Goal: Navigation & Orientation: Find specific page/section

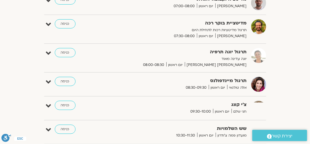
scroll to position [144, 0]
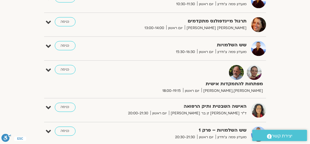
scroll to position [259, 0]
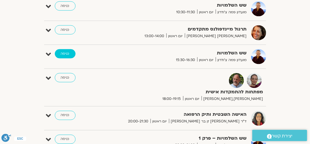
click at [66, 54] on link "כניסה" at bounding box center [65, 53] width 21 height 9
click at [66, 52] on link "כניסה" at bounding box center [65, 53] width 21 height 9
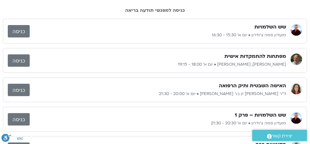
scroll to position [29, 0]
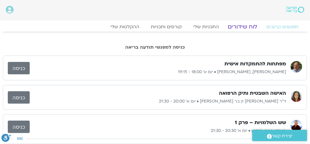
click at [244, 25] on link "לוח שידורים" at bounding box center [242, 26] width 43 height 7
click at [242, 27] on link "לוח שידורים" at bounding box center [242, 26] width 43 height 7
click at [165, 47] on h2 "כניסה למפגשי תודעה בריאה" at bounding box center [155, 47] width 304 height 5
click at [212, 27] on link "התכניות שלי" at bounding box center [206, 26] width 45 height 7
click at [176, 26] on link "קורסים ותכניות" at bounding box center [166, 26] width 51 height 7
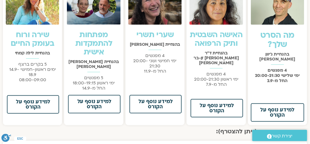
scroll to position [202, 0]
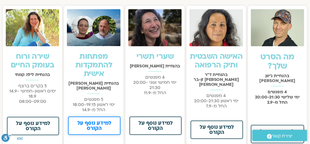
click at [93, 125] on span "למידע נוסף על הקורס" at bounding box center [93, 126] width 37 height 10
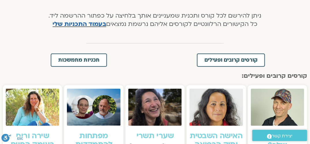
scroll to position [115, 0]
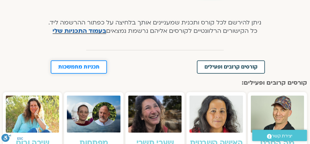
click at [88, 65] on span "תכניות מתמשכות" at bounding box center [78, 67] width 41 height 5
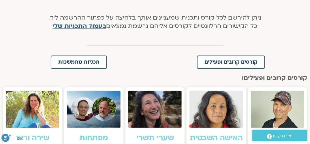
scroll to position [113, 0]
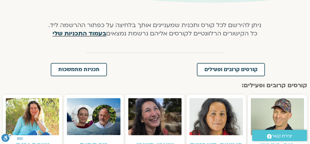
click at [89, 32] on link "בעמוד התכניות שלי" at bounding box center [80, 33] width 54 height 8
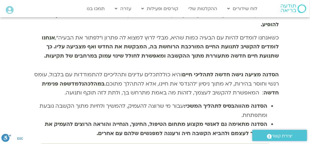
scroll to position [461, 0]
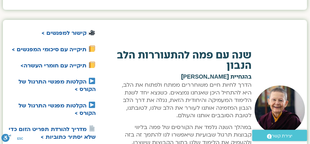
scroll to position [1361, 0]
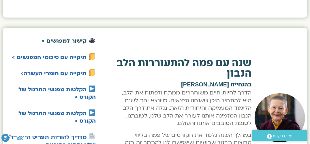
click at [72, 37] on link "קישור למפגשים >" at bounding box center [63, 40] width 45 height 7
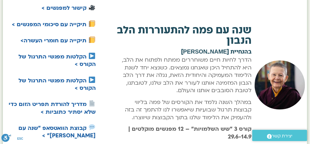
scroll to position [1390, 0]
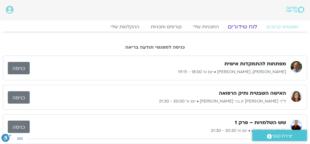
click at [248, 27] on link "לוח שידורים" at bounding box center [242, 26] width 43 height 7
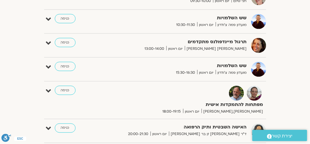
scroll to position [259, 0]
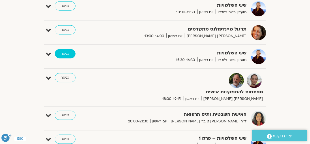
click at [68, 54] on link "כניסה" at bounding box center [65, 53] width 21 height 9
